Goal: Navigation & Orientation: Find specific page/section

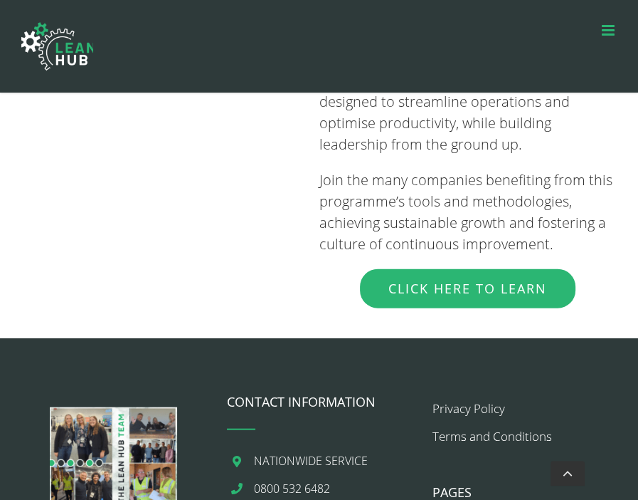
scroll to position [2041, 0]
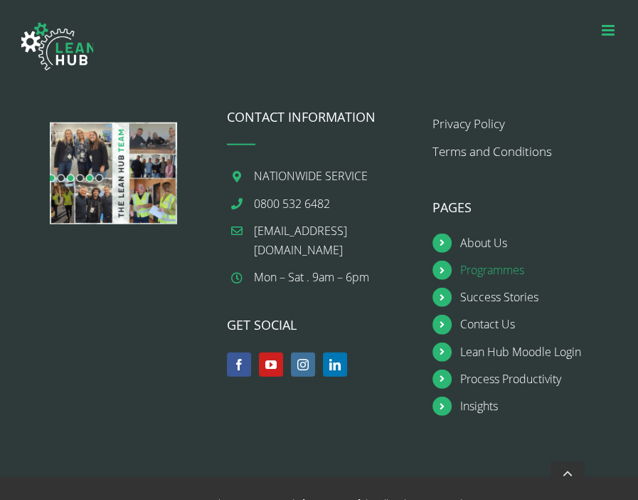
click at [515, 264] on link "Programmes" at bounding box center [538, 270] width 157 height 19
click at [503, 269] on link "Programmes" at bounding box center [538, 270] width 157 height 19
click at [473, 268] on link "Programmes" at bounding box center [538, 270] width 157 height 19
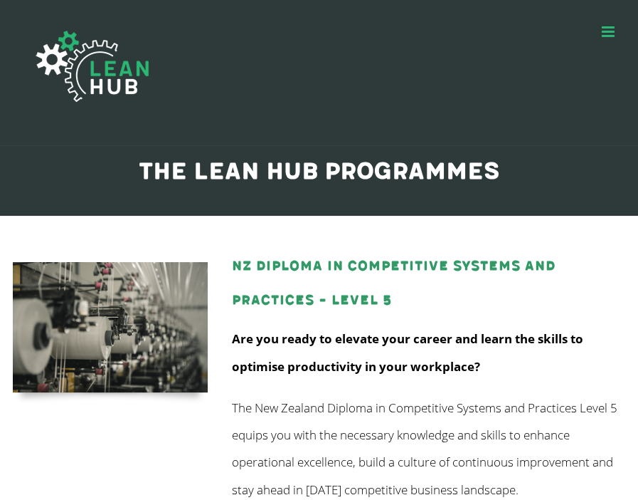
click at [604, 32] on link "Toggle mobile menu" at bounding box center [609, 31] width 15 height 15
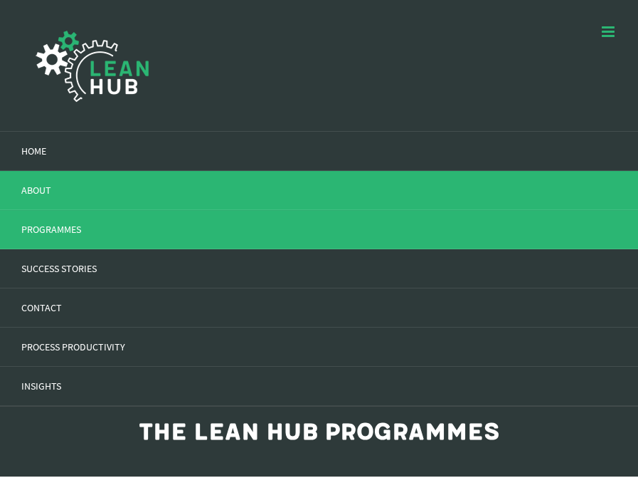
click at [134, 180] on link "ABOUT" at bounding box center [319, 190] width 638 height 39
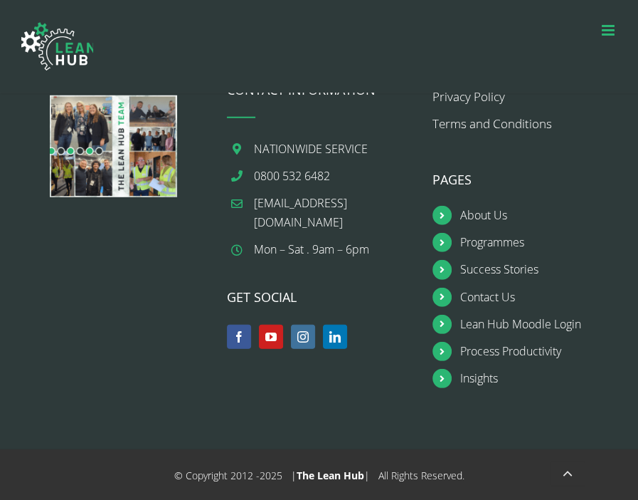
scroll to position [2331, 0]
